Goal: Task Accomplishment & Management: Use online tool/utility

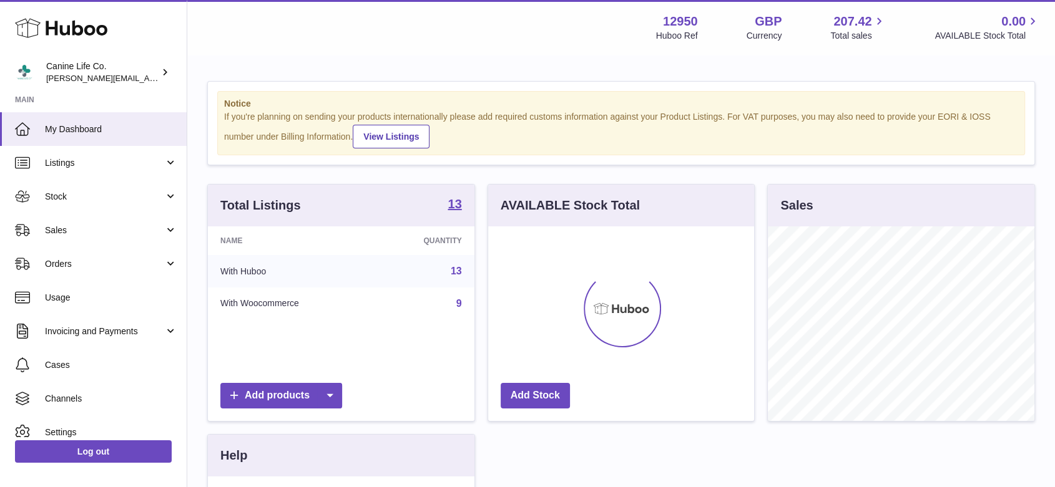
scroll to position [195, 266]
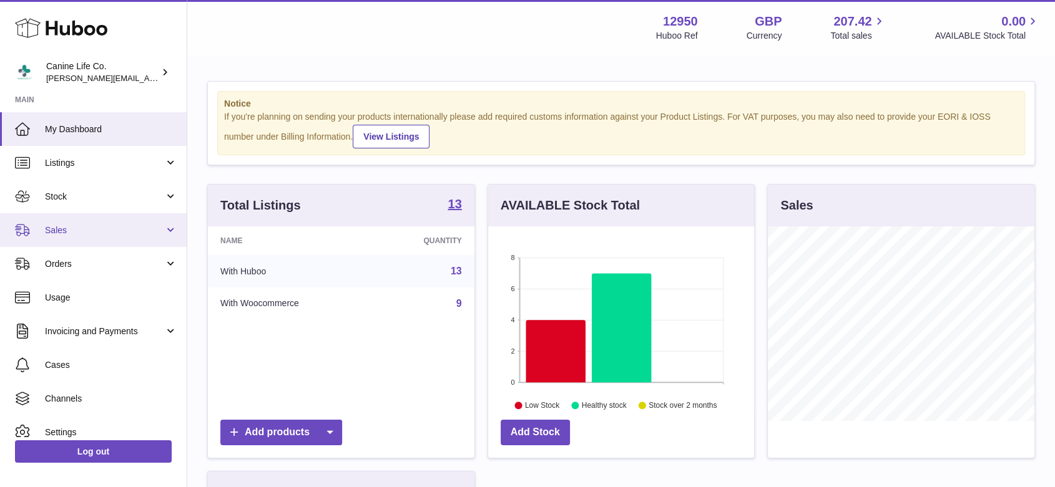
click at [89, 231] on span "Sales" at bounding box center [104, 231] width 119 height 12
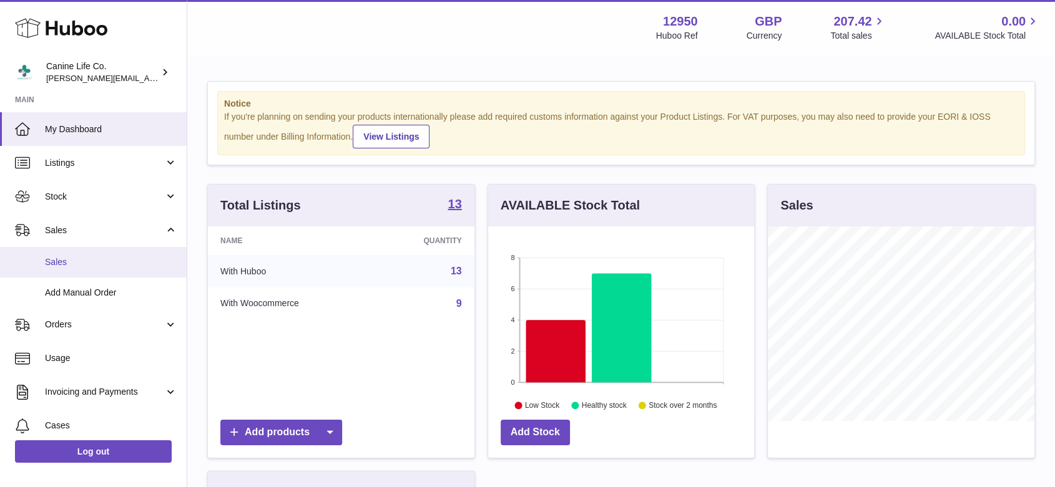
click at [91, 263] on span "Sales" at bounding box center [111, 262] width 132 height 12
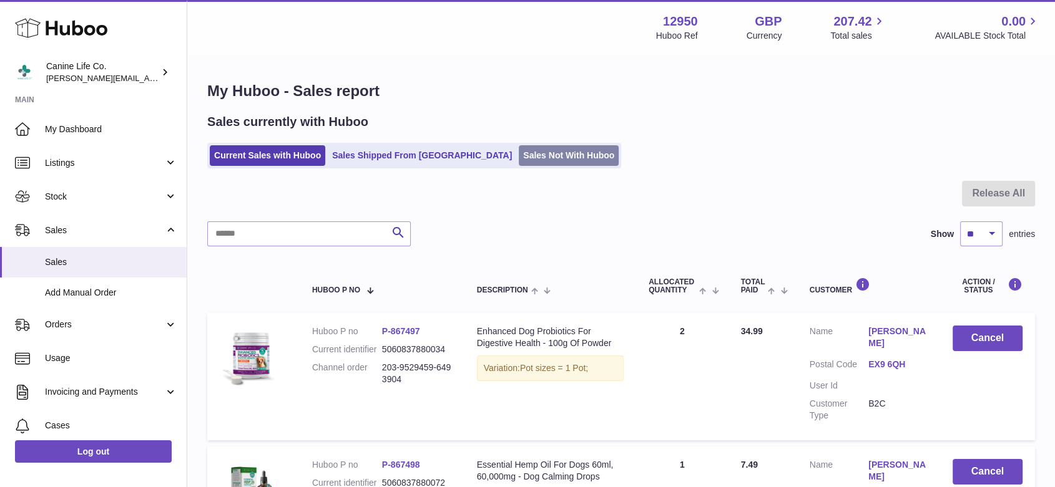
click at [519, 156] on link "Sales Not With Huboo" at bounding box center [569, 155] width 100 height 21
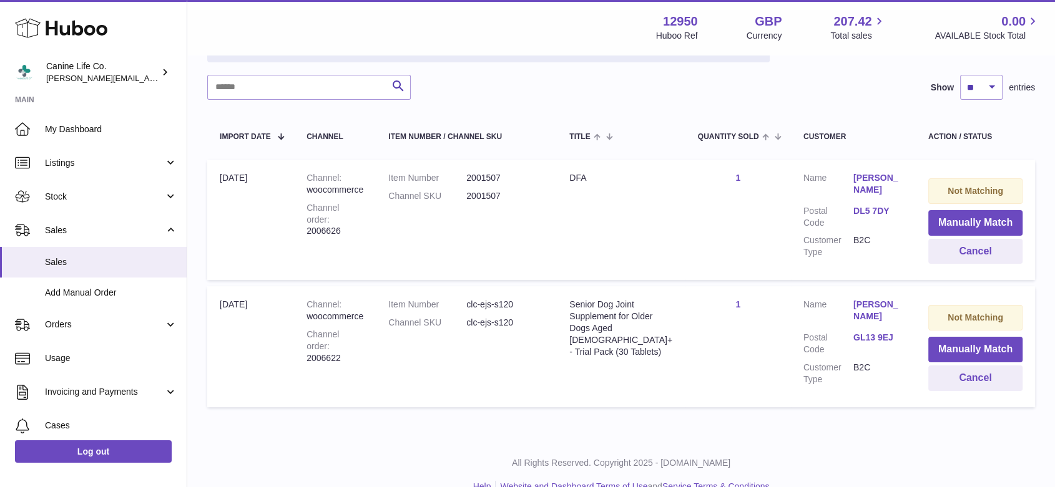
scroll to position [173, 0]
click at [978, 253] on button "Cancel" at bounding box center [975, 253] width 94 height 26
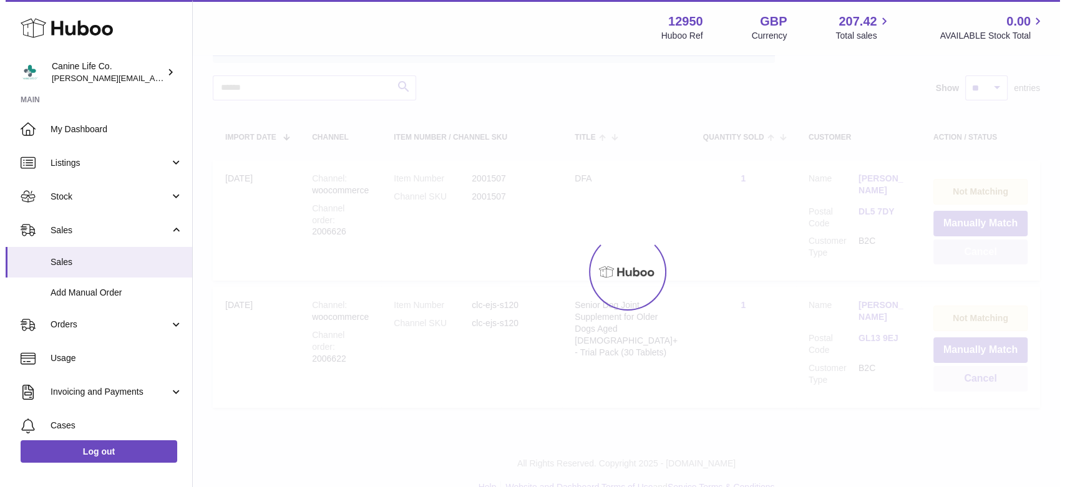
scroll to position [70, 0]
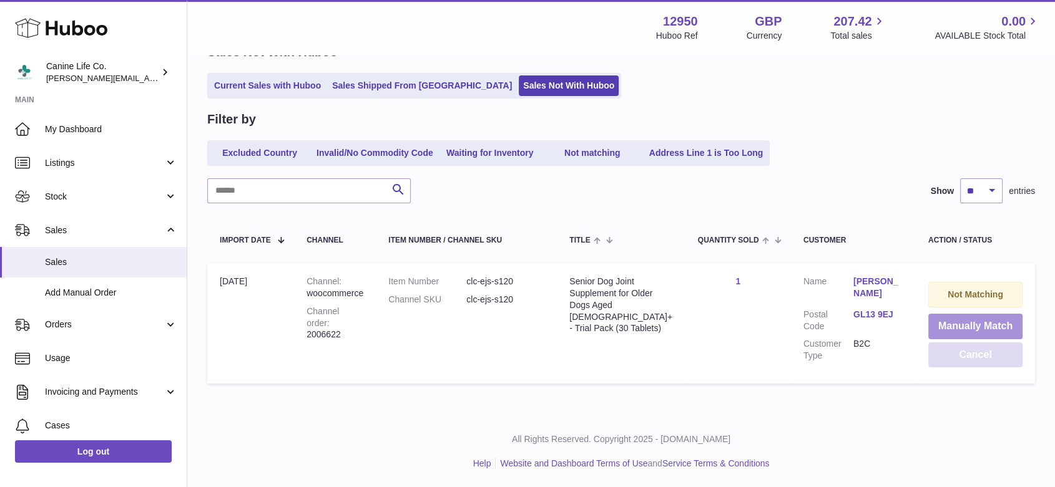
click at [969, 323] on button "Manually Match" at bounding box center [975, 327] width 94 height 26
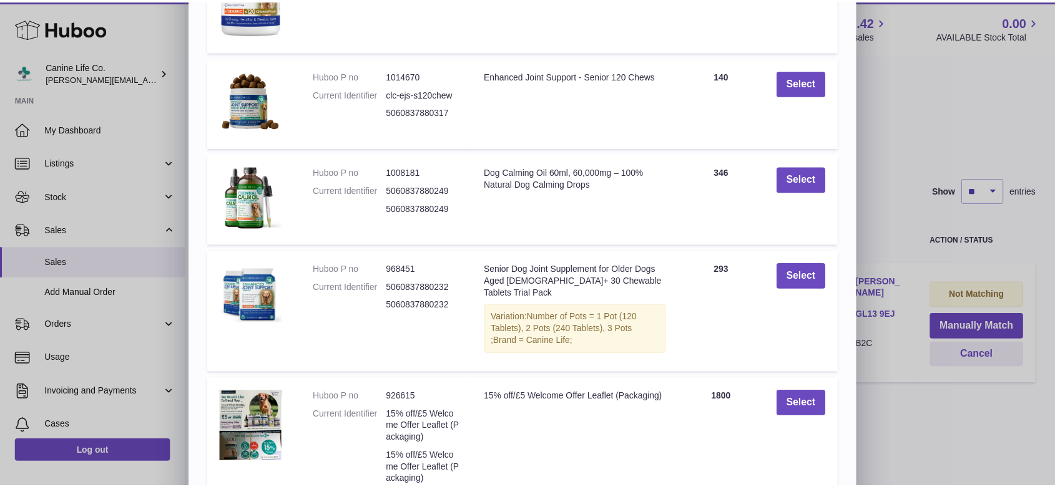
scroll to position [243, 0]
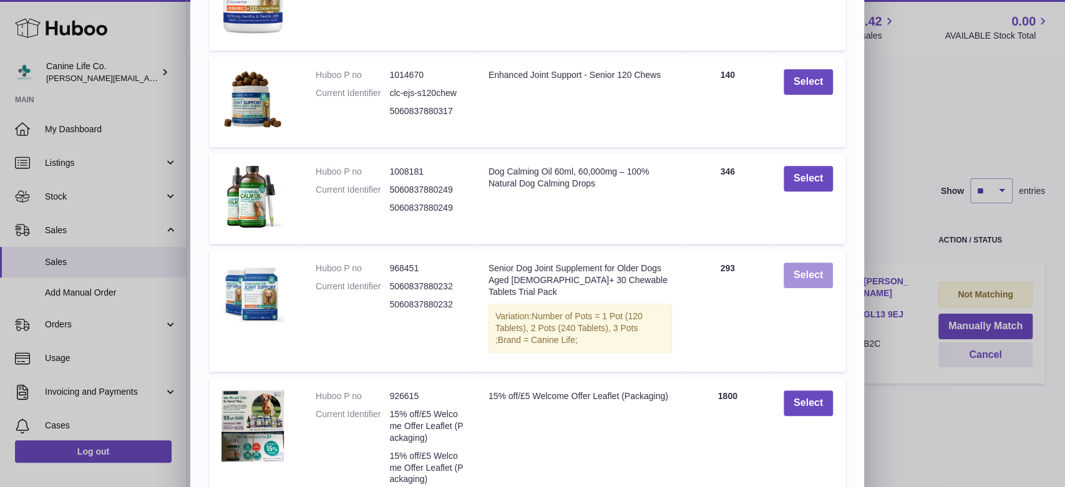
click at [812, 273] on button "Select" at bounding box center [808, 276] width 49 height 26
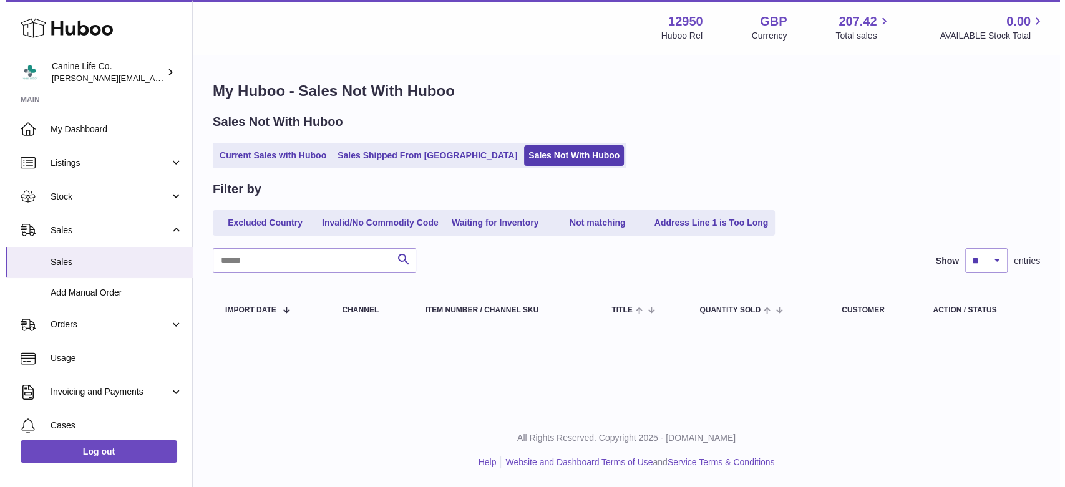
scroll to position [0, 0]
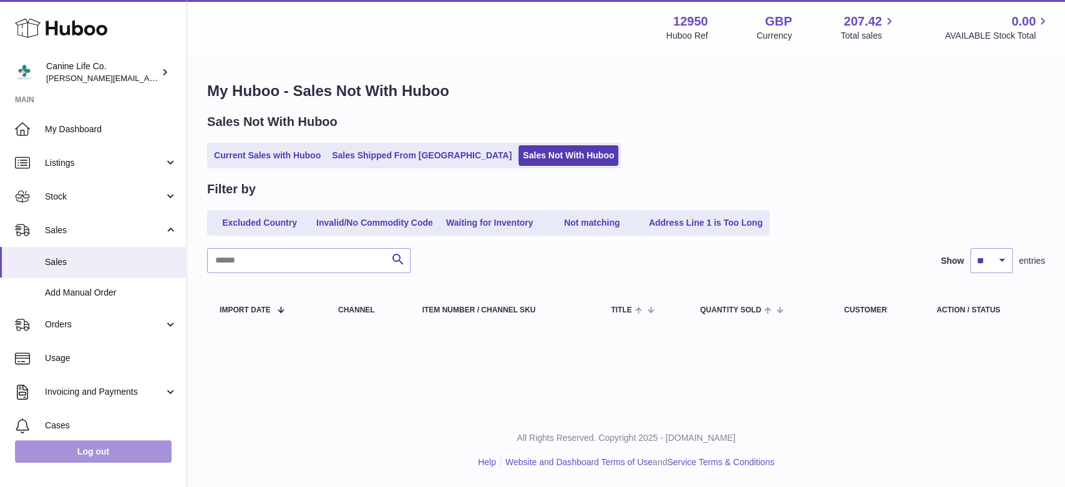
click at [117, 456] on link "Log out" at bounding box center [93, 452] width 157 height 22
